Goal: Find contact information: Find contact information

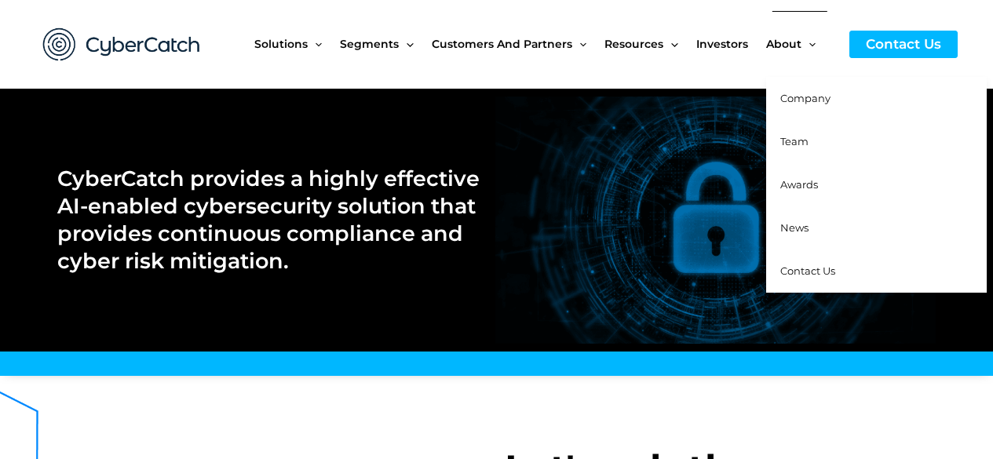
click at [811, 272] on span "Contact Us" at bounding box center [807, 271] width 55 height 13
click at [780, 45] on span "About" at bounding box center [783, 44] width 35 height 66
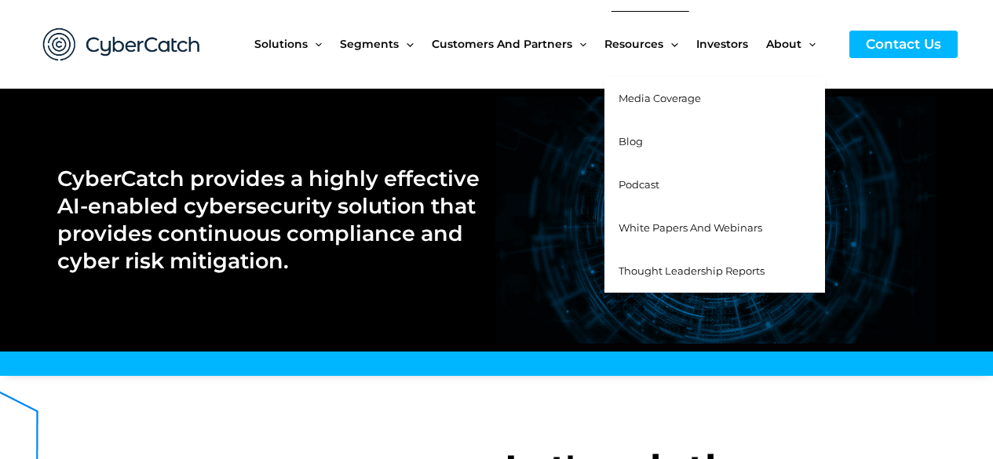
click at [634, 137] on span "Blog" at bounding box center [631, 141] width 24 height 13
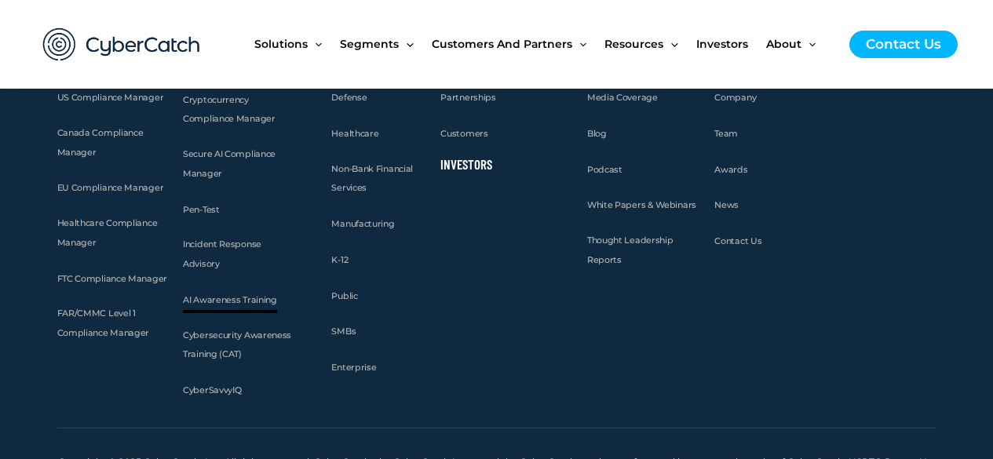
scroll to position [6238, 0]
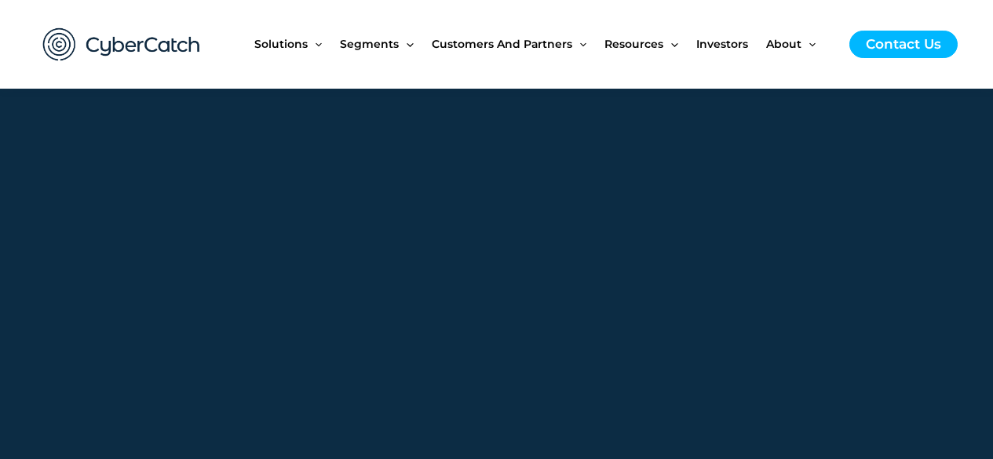
scroll to position [628, 0]
